Goal: Task Accomplishment & Management: Complete application form

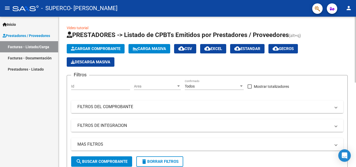
click at [95, 48] on span "Cargar Comprobante" at bounding box center [95, 48] width 49 height 5
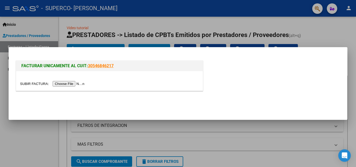
click at [73, 84] on input "file" at bounding box center [53, 83] width 66 height 5
click at [70, 84] on input "file" at bounding box center [53, 83] width 66 height 5
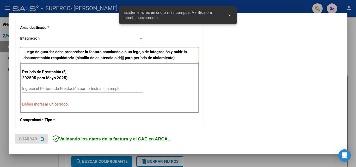
scroll to position [127, 0]
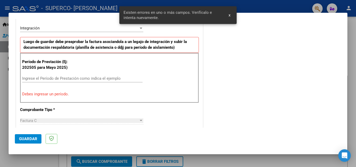
click at [45, 78] on input "Ingrese el Período de Prestación como indica el ejemplo" at bounding box center [82, 78] width 120 height 5
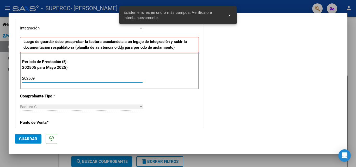
type input "202509"
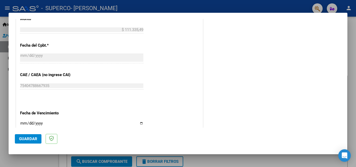
scroll to position [350, 0]
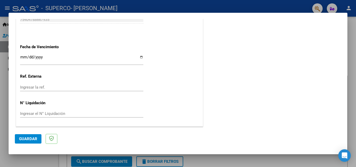
click at [33, 139] on span "Guardar" at bounding box center [28, 138] width 18 height 5
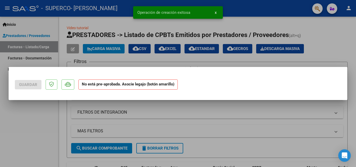
scroll to position [0, 0]
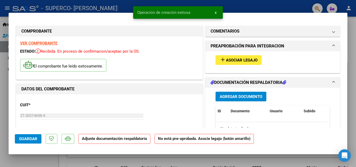
click at [226, 60] on span "Asociar Legajo" at bounding box center [242, 60] width 32 height 5
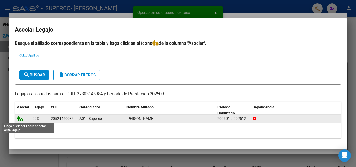
click at [20, 118] on icon at bounding box center [20, 119] width 6 height 6
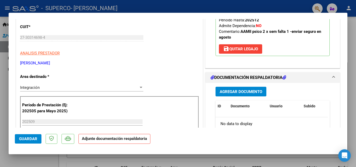
scroll to position [130, 0]
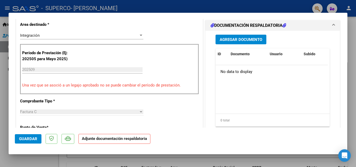
click at [243, 36] on button "Agregar Documento" at bounding box center [240, 40] width 51 height 10
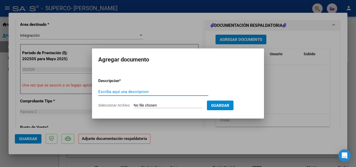
click at [107, 91] on input "Escriba aquí una descripcion" at bounding box center [153, 91] width 110 height 5
type input "planilla asistencia"
click at [229, 106] on span "Guardar" at bounding box center [220, 105] width 18 height 5
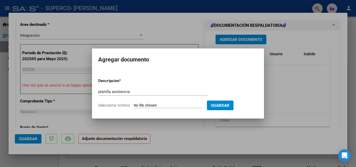
click at [162, 106] on input "Seleccionar Archivo" at bounding box center [168, 105] width 69 height 5
type input "C:\fakepath\asistencia septiembre Leo.pdf"
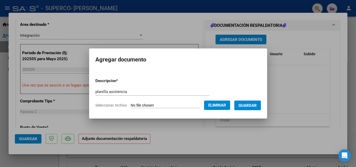
click at [256, 105] on span "Guardar" at bounding box center [247, 105] width 18 height 5
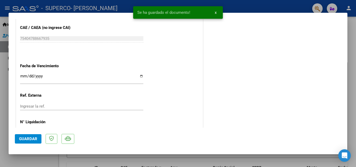
scroll to position [358, 0]
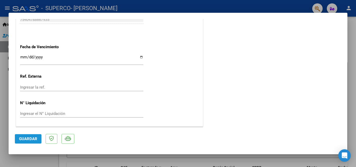
click at [29, 139] on span "Guardar" at bounding box center [28, 138] width 18 height 5
